Goal: Task Accomplishment & Management: Manage account settings

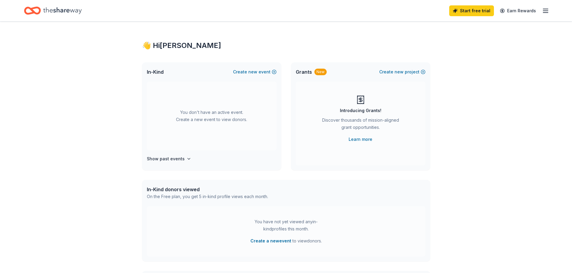
click at [545, 11] on icon "button" at bounding box center [545, 10] width 7 height 7
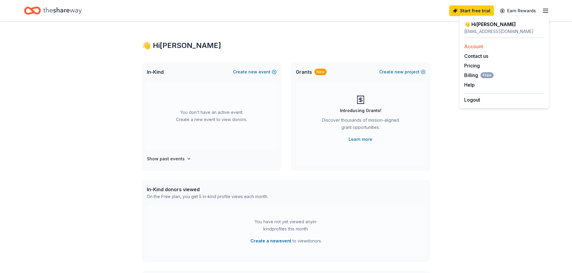
click at [478, 47] on link "Account" at bounding box center [473, 47] width 19 height 6
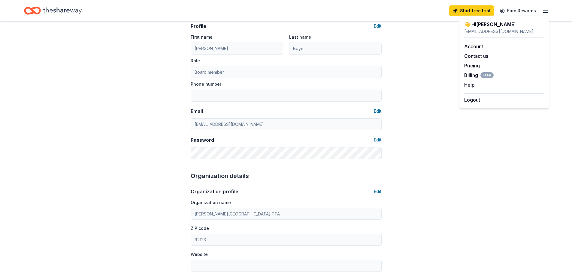
scroll to position [30, 0]
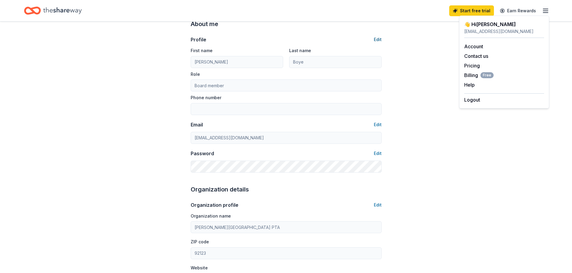
click at [378, 38] on button "Edit" at bounding box center [378, 39] width 8 height 7
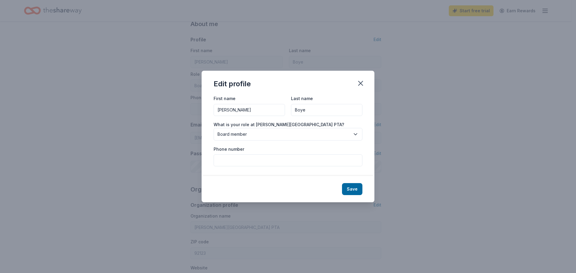
drag, startPoint x: 252, startPoint y: 109, endPoint x: 171, endPoint y: 112, distance: 81.1
click at [171, 112] on div "Edit profile First name [PERSON_NAME] Last name [PERSON_NAME] What is your role…" at bounding box center [288, 136] width 576 height 273
type input "L"
type input "[PERSON_NAME]"
type input "H"
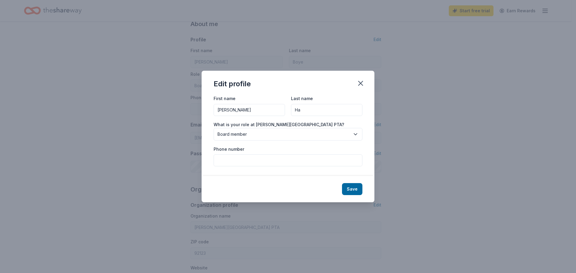
type input "H"
drag, startPoint x: 243, startPoint y: 110, endPoint x: 191, endPoint y: 108, distance: 52.0
click at [191, 108] on div "Edit profile First name [PERSON_NAME] Last name What is your role at [PERSON_NA…" at bounding box center [288, 136] width 576 height 273
type input "Lauren"
type input "[PERSON_NAME]"
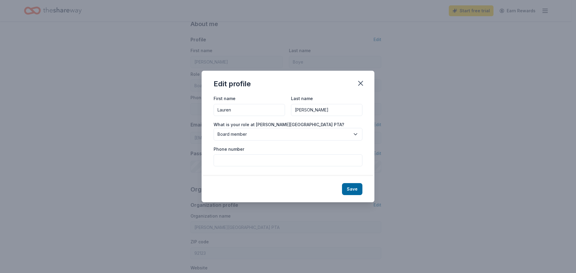
click at [248, 159] on input "Phone number" at bounding box center [288, 161] width 149 height 12
click at [236, 159] on input "Phone number" at bounding box center [288, 161] width 149 height 12
paste input "[PHONE_NUMBER]"
type input "[PHONE_NUMBER]"
click at [360, 85] on icon "button" at bounding box center [361, 83] width 8 height 8
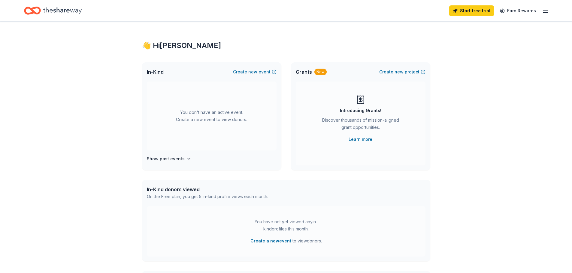
click at [544, 11] on icon "button" at bounding box center [545, 10] width 7 height 7
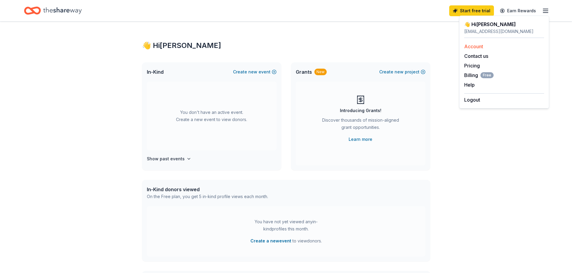
click at [475, 45] on link "Account" at bounding box center [473, 47] width 19 height 6
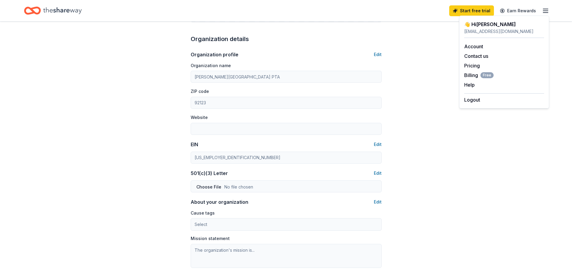
scroll to position [180, 0]
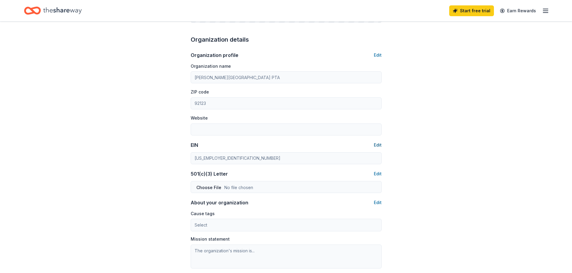
click at [378, 145] on button "Edit" at bounding box center [378, 145] width 8 height 7
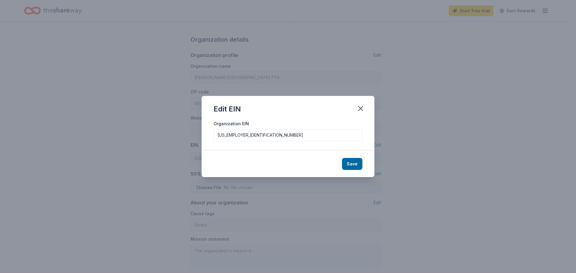
drag, startPoint x: 258, startPoint y: 136, endPoint x: 193, endPoint y: 133, distance: 65.2
click at [193, 133] on div "Edit EIN Organization EIN [US_EMPLOYER_IDENTIFICATION_NUMBER] Save" at bounding box center [288, 136] width 576 height 273
click at [358, 108] on icon "button" at bounding box center [361, 108] width 8 height 8
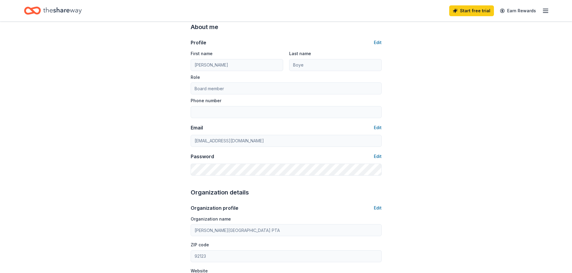
scroll to position [0, 0]
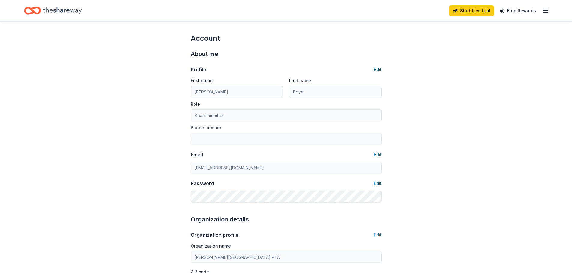
click at [378, 68] on button "Edit" at bounding box center [378, 69] width 8 height 7
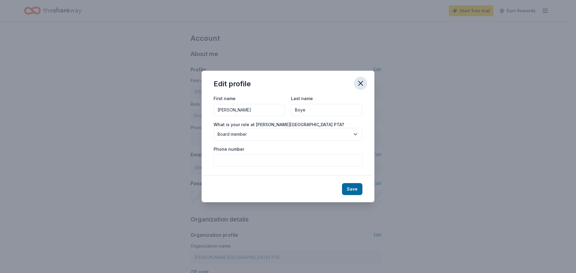
click at [360, 84] on icon "button" at bounding box center [361, 83] width 4 height 4
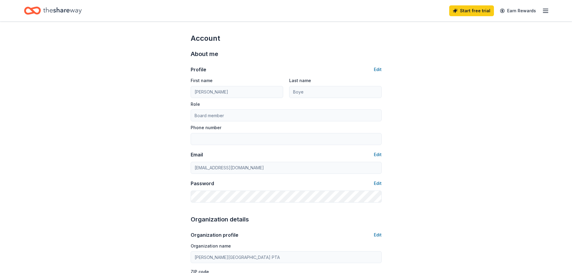
click at [544, 12] on icon "button" at bounding box center [545, 10] width 7 height 7
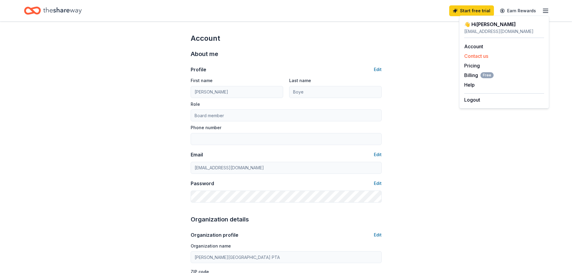
click at [479, 57] on button "Contact us" at bounding box center [476, 56] width 24 height 7
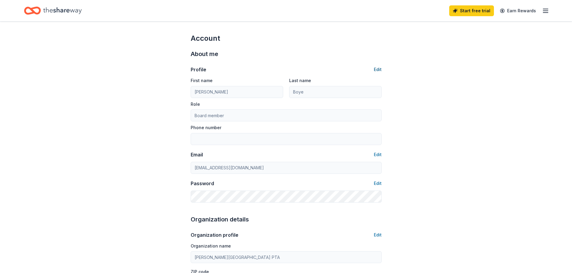
click at [375, 69] on button "Edit" at bounding box center [378, 69] width 8 height 7
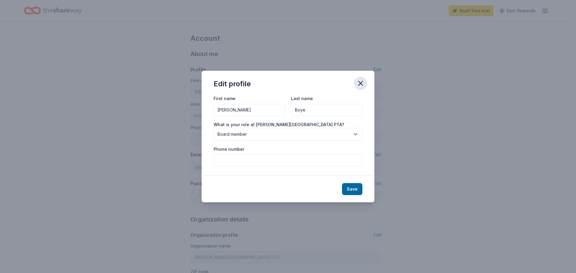
click at [359, 83] on icon "button" at bounding box center [361, 83] width 8 height 8
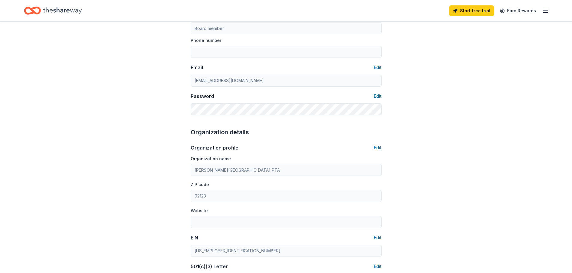
scroll to position [90, 0]
